Goal: Book appointment/travel/reservation

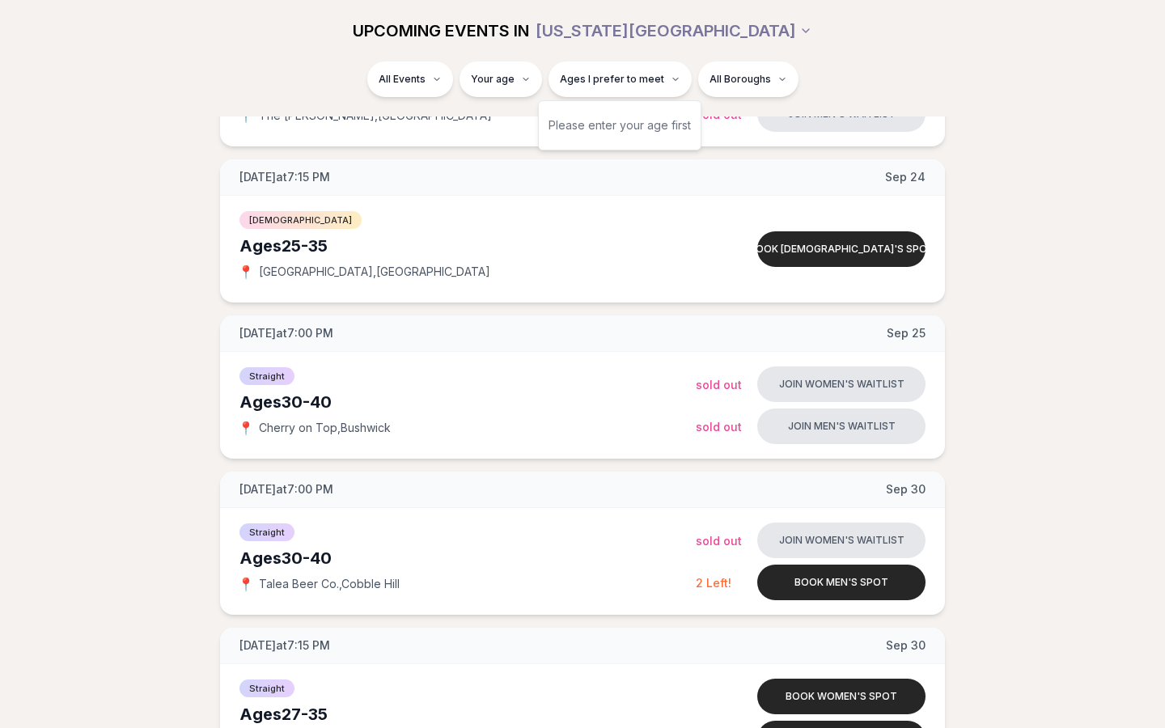
scroll to position [1850, 0]
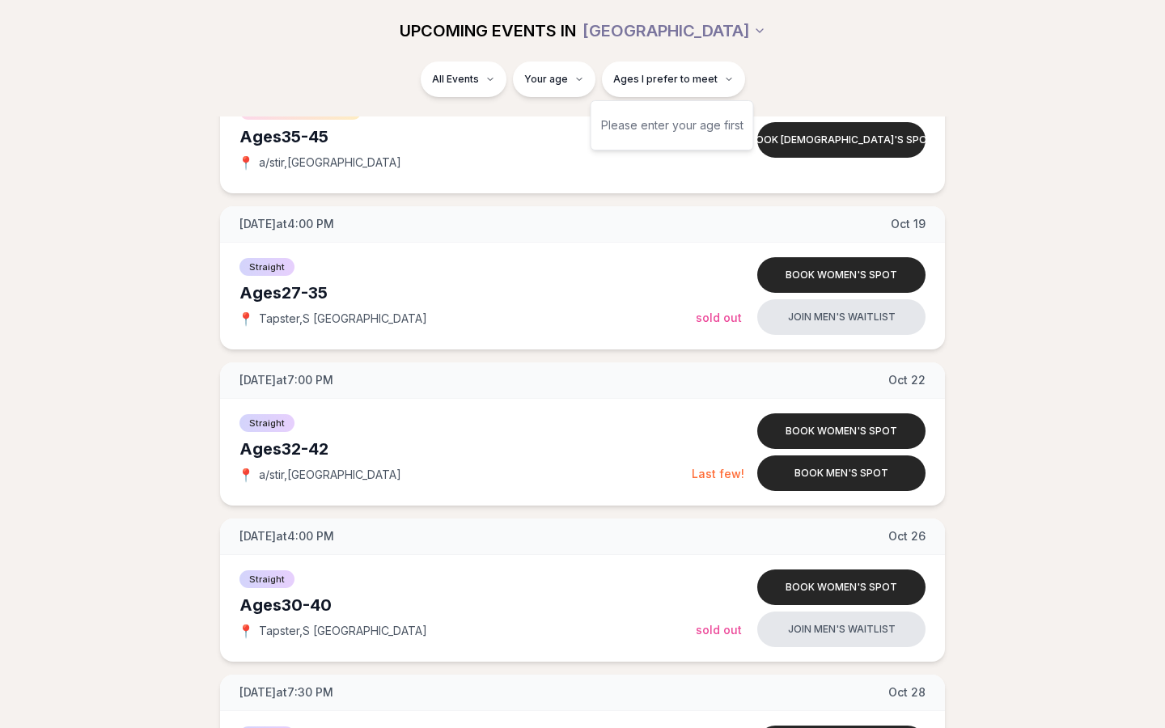
scroll to position [2427, 0]
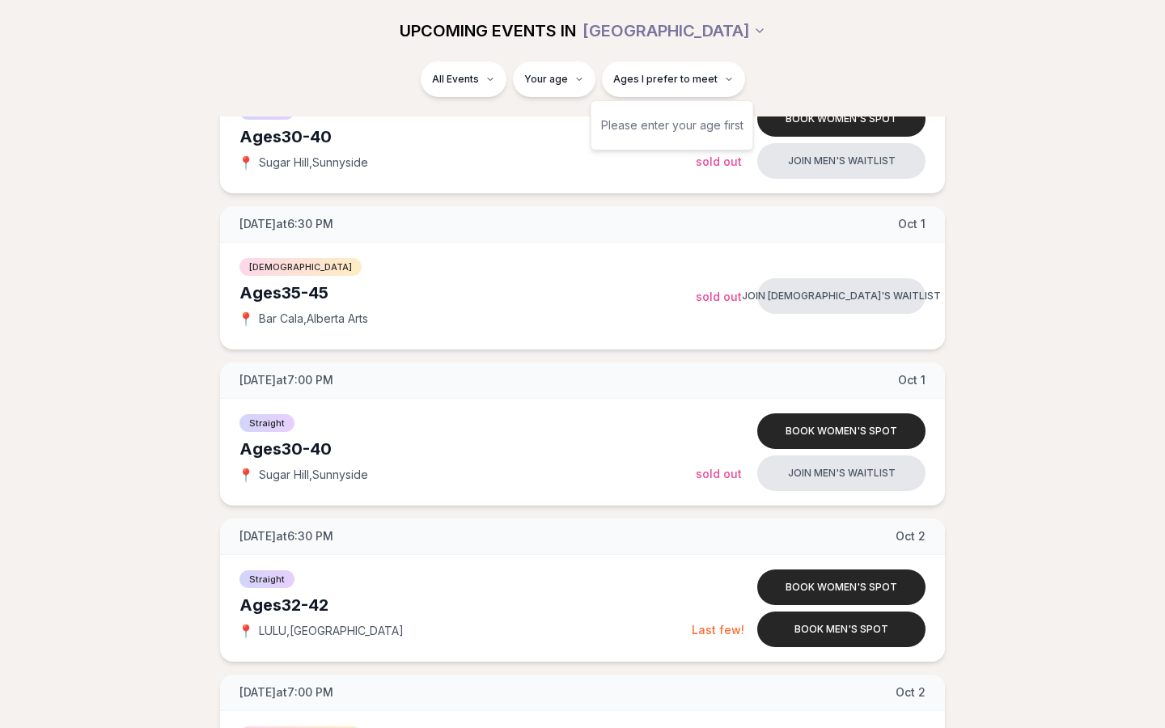
scroll to position [2427, 0]
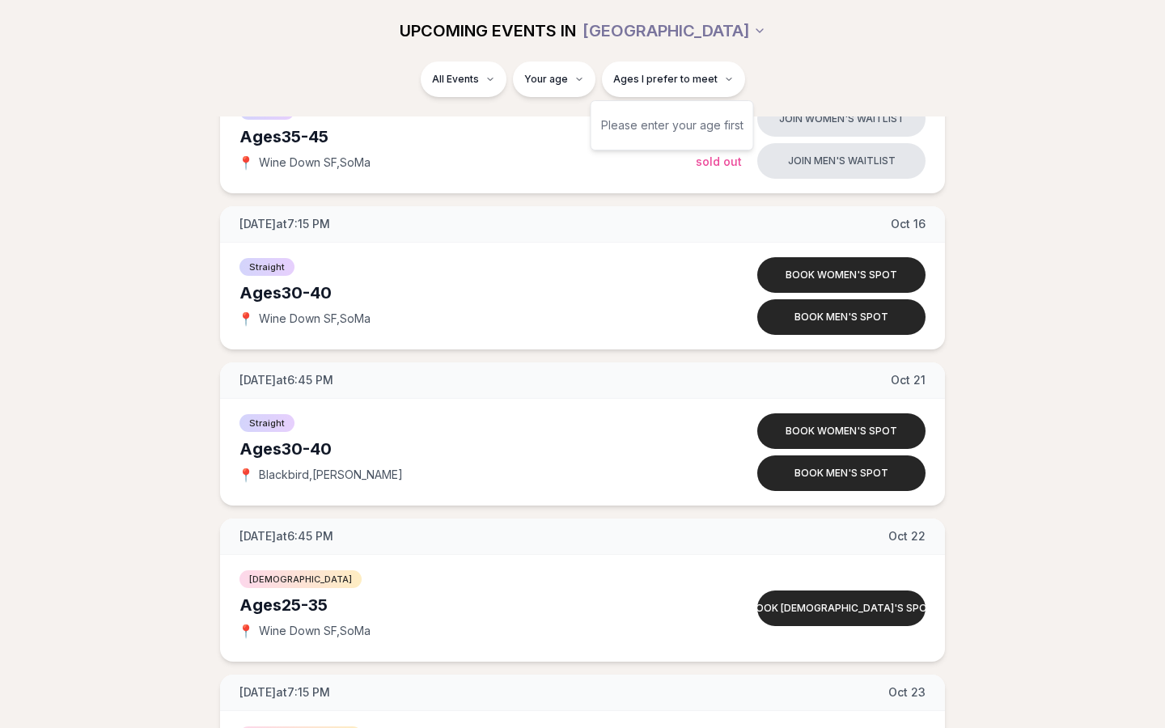
scroll to position [2427, 0]
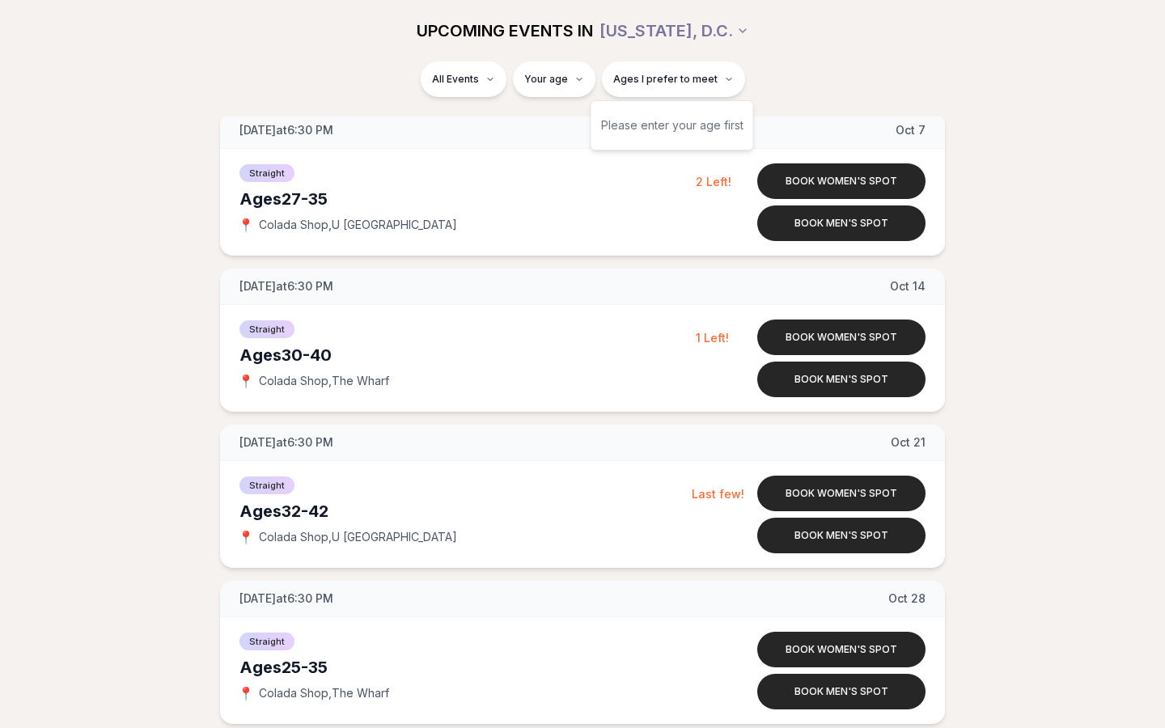
scroll to position [1112, 0]
